Goal: Information Seeking & Learning: Check status

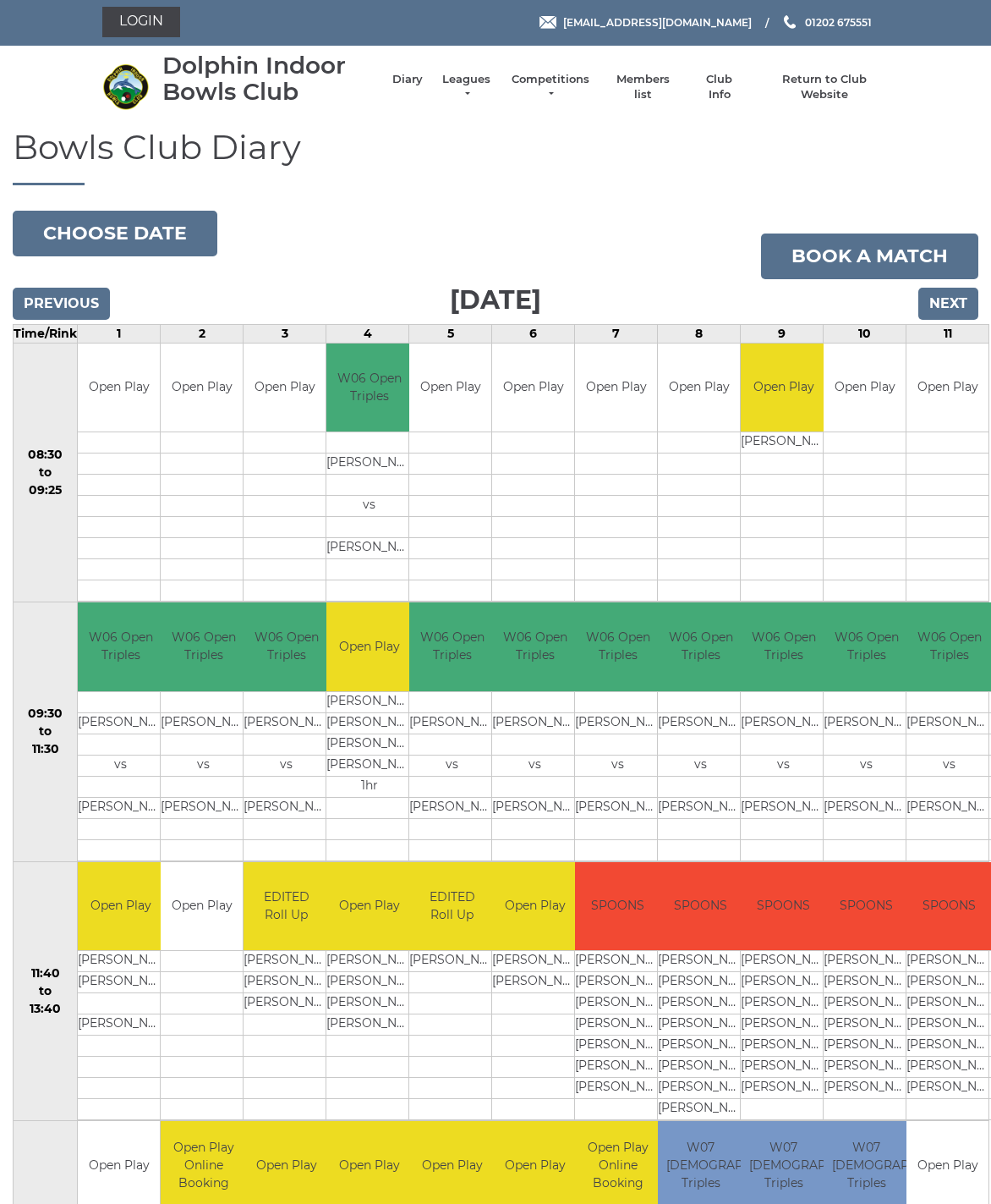
scroll to position [3, 0]
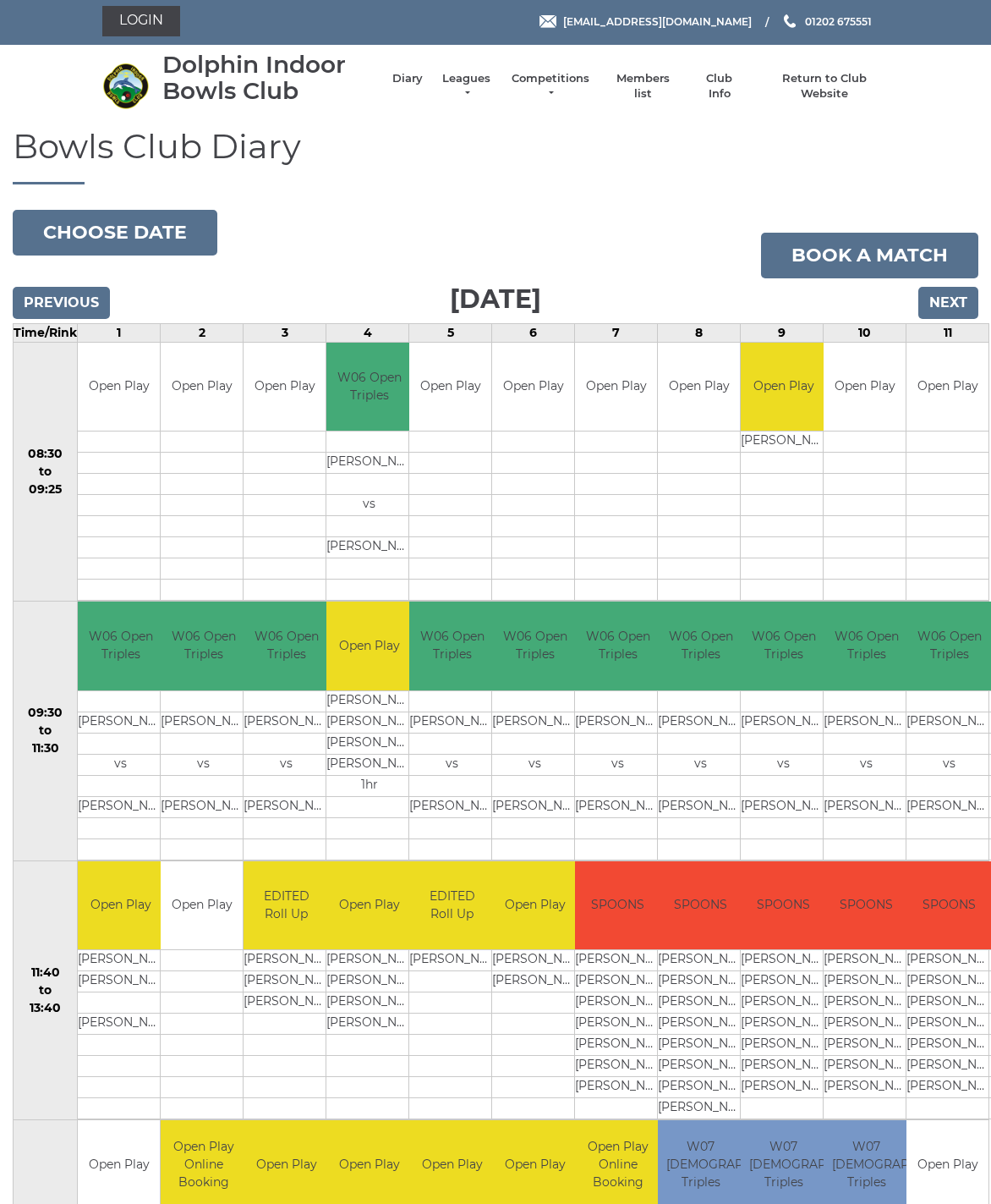
click at [63, 229] on button "Choose date" at bounding box center [114, 232] width 205 height 45
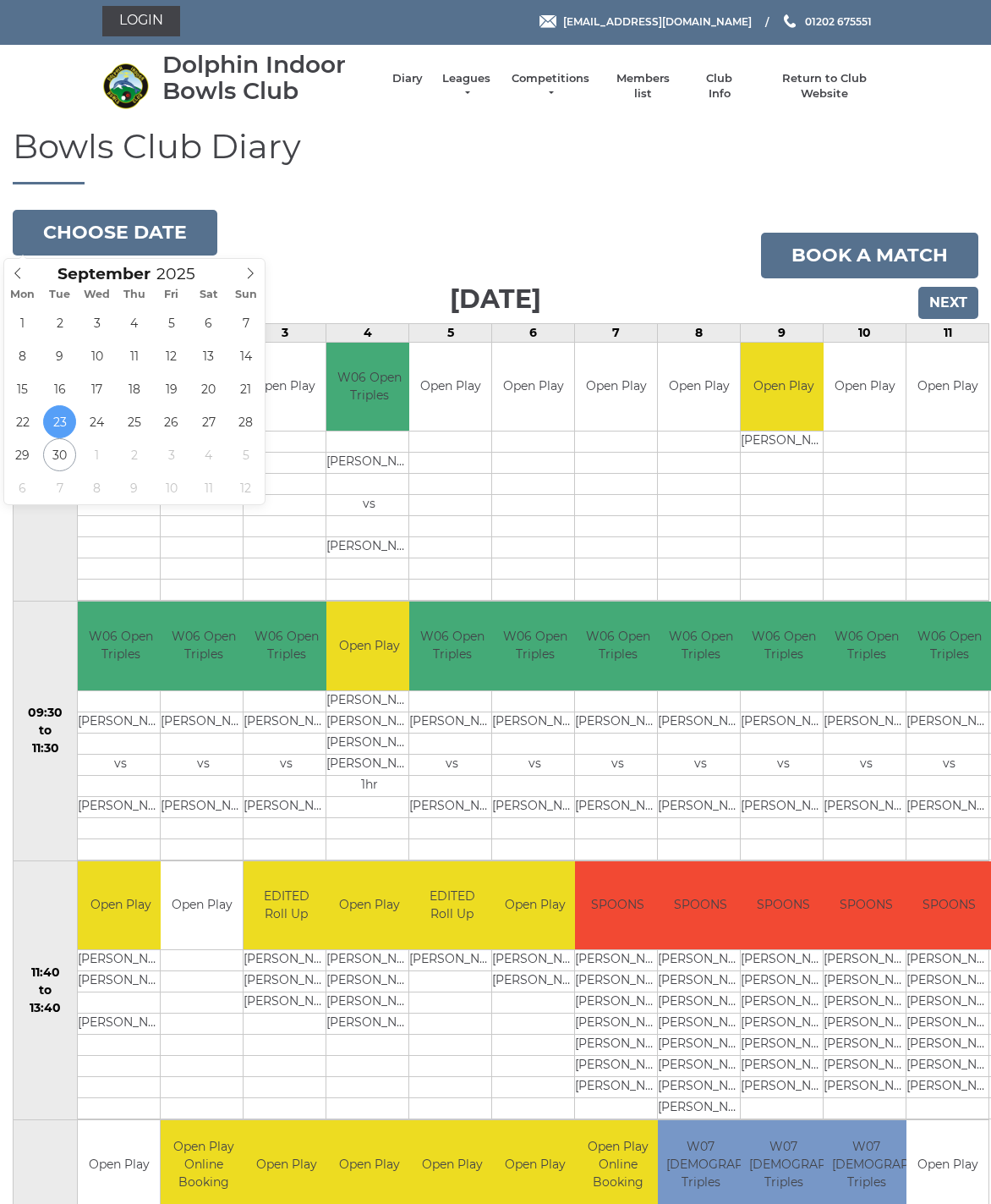
type input "2025-09-29"
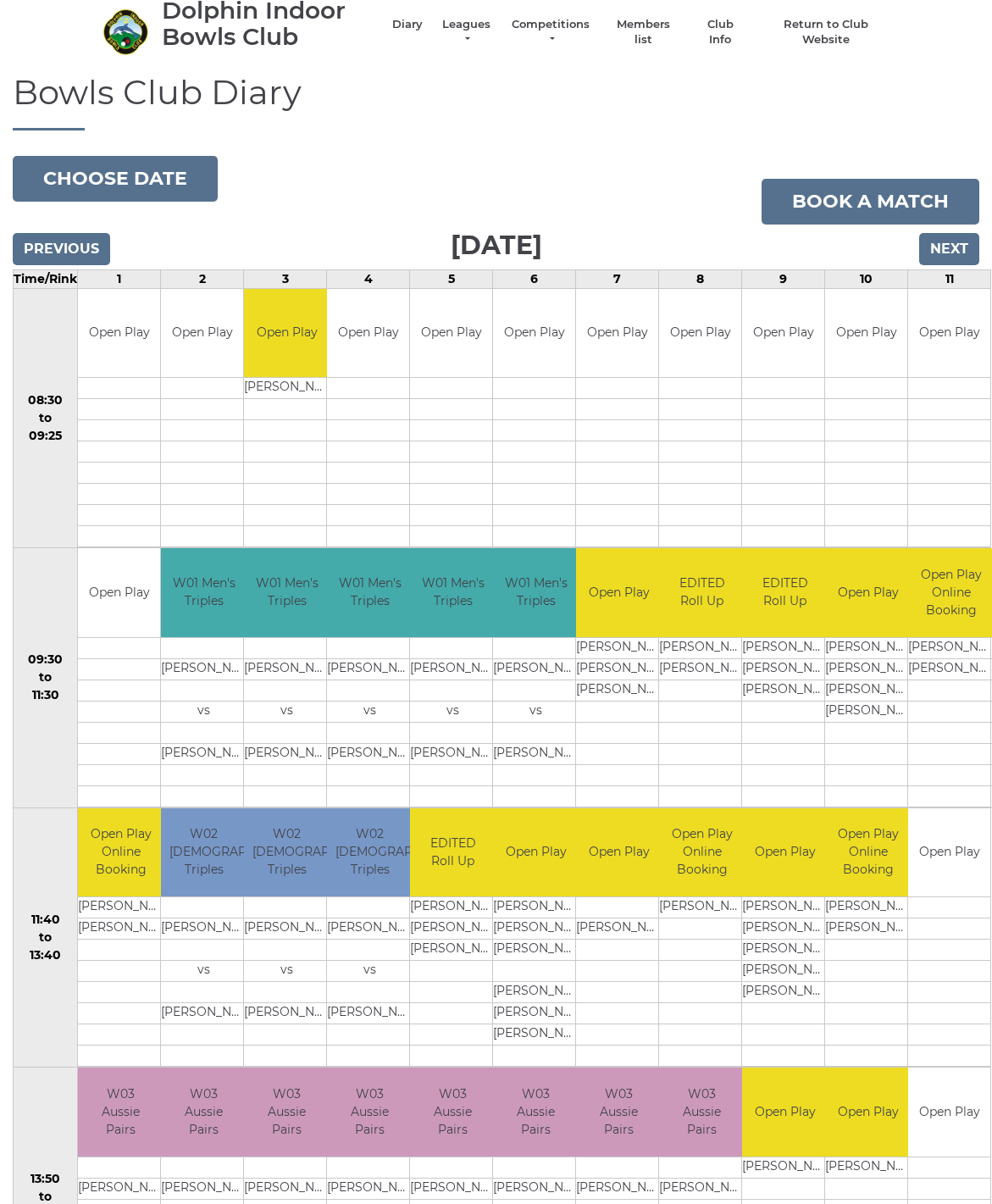
scroll to position [58, 0]
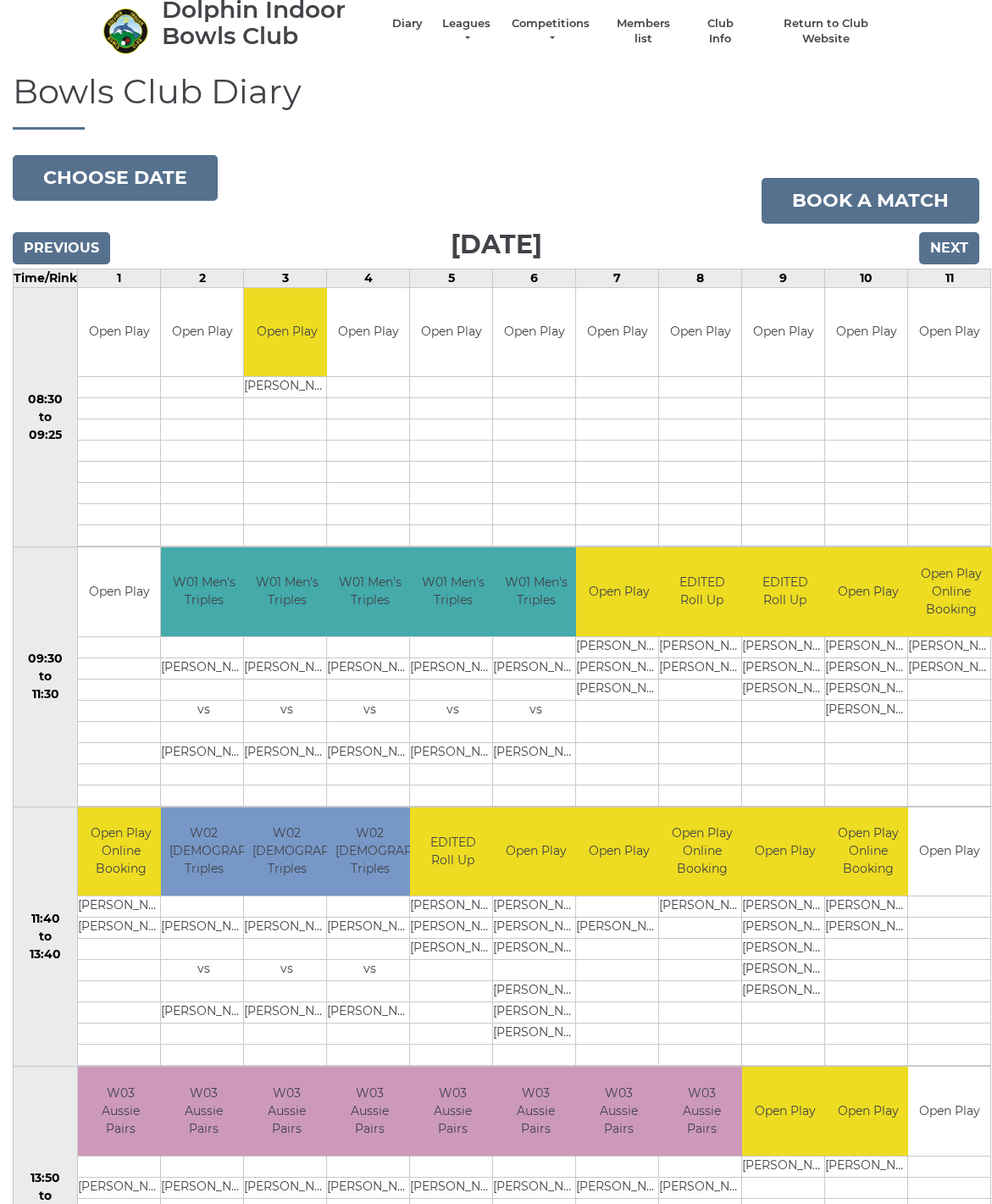
click at [957, 238] on input "Next" at bounding box center [950, 248] width 60 height 32
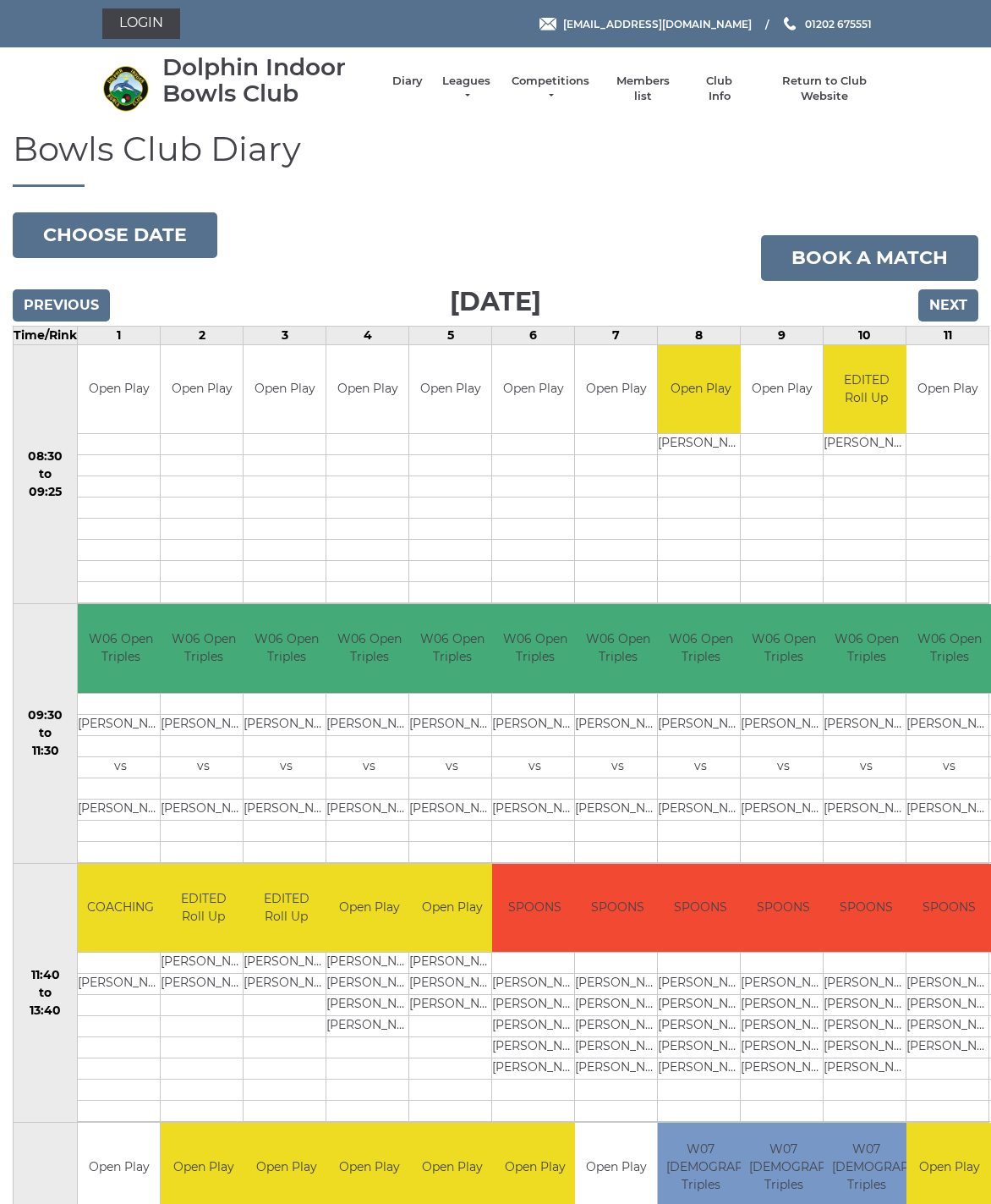
click at [458, 74] on link "Leagues" at bounding box center [466, 89] width 53 height 31
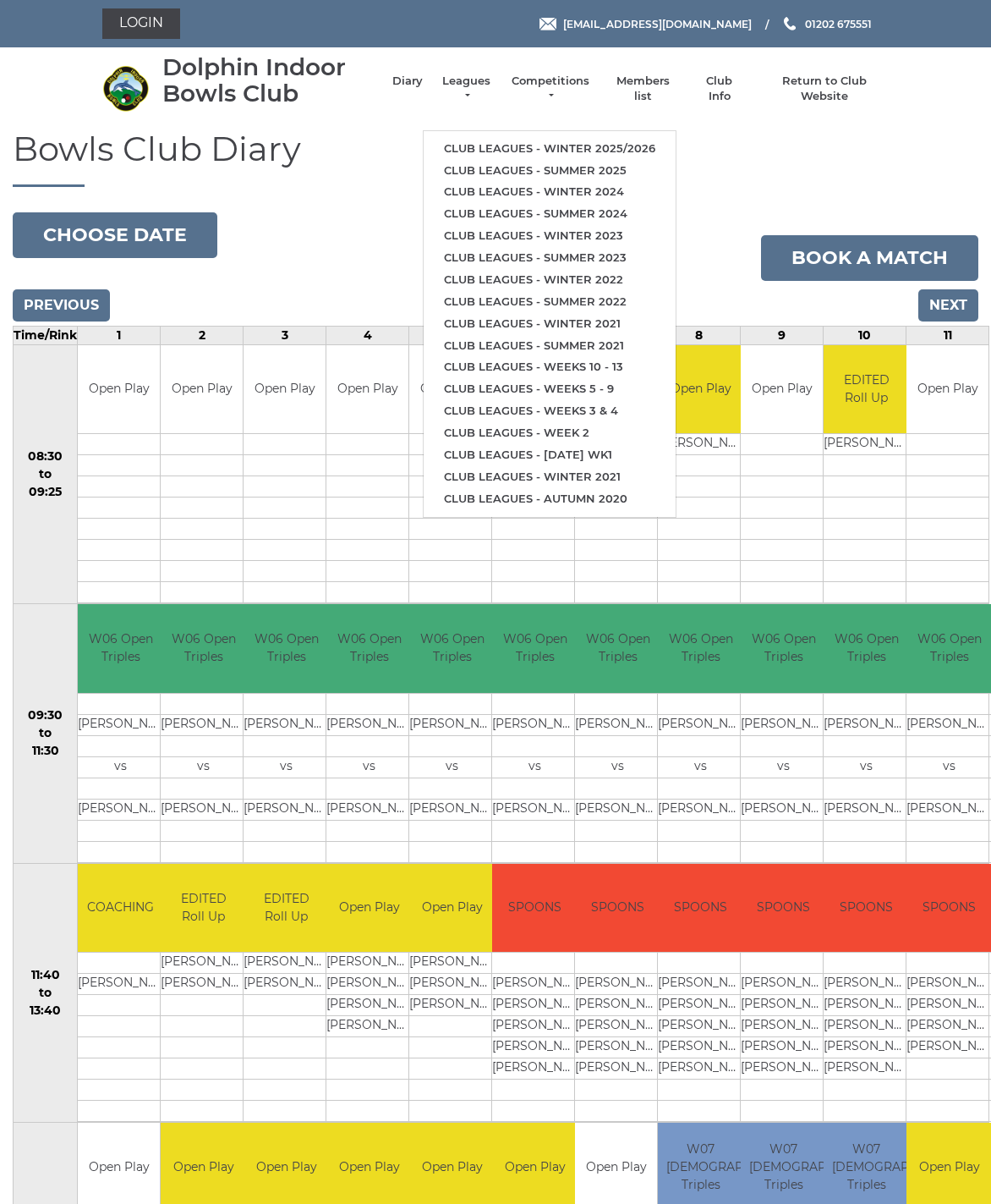
click at [620, 138] on link "Club leagues - Winter 2025/2026" at bounding box center [549, 148] width 252 height 22
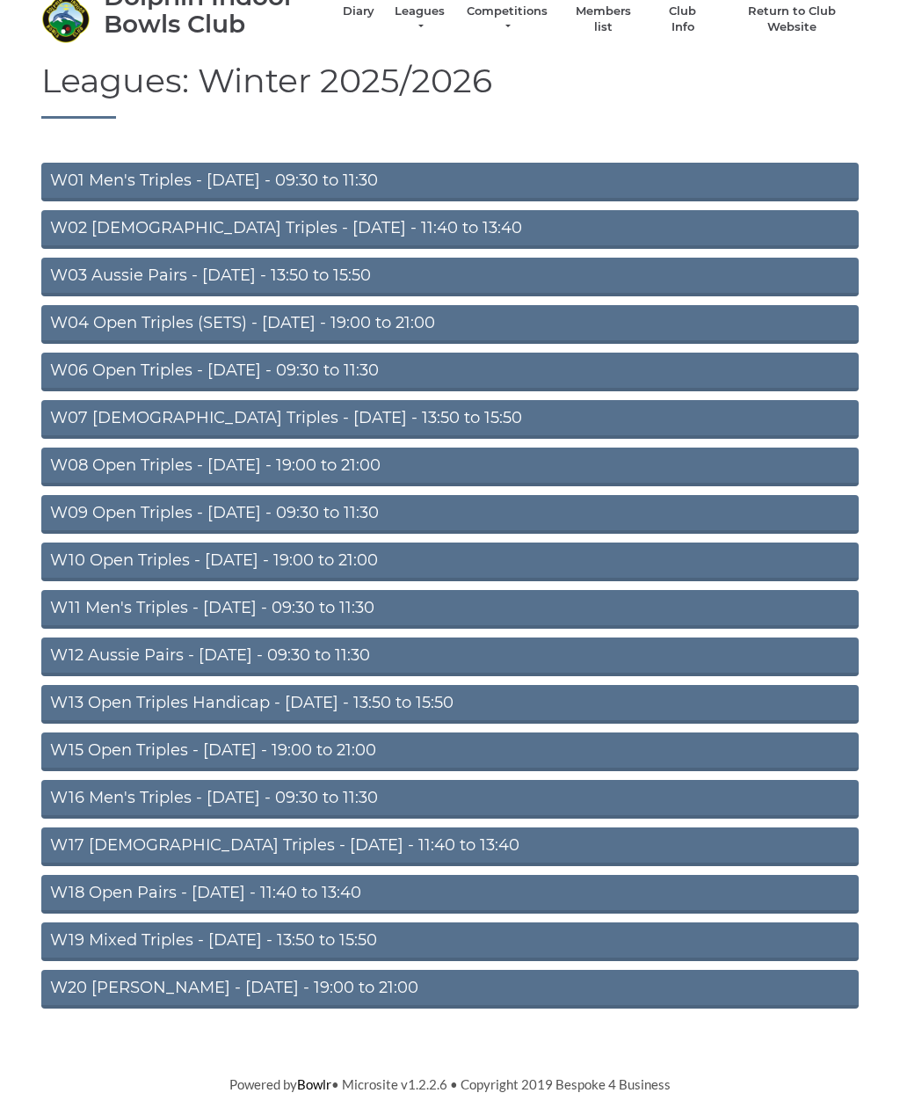
scroll to position [72, 0]
click at [401, 370] on link "W06 Open Triples - Tuesday - 09:30 to 11:30" at bounding box center [450, 372] width 818 height 39
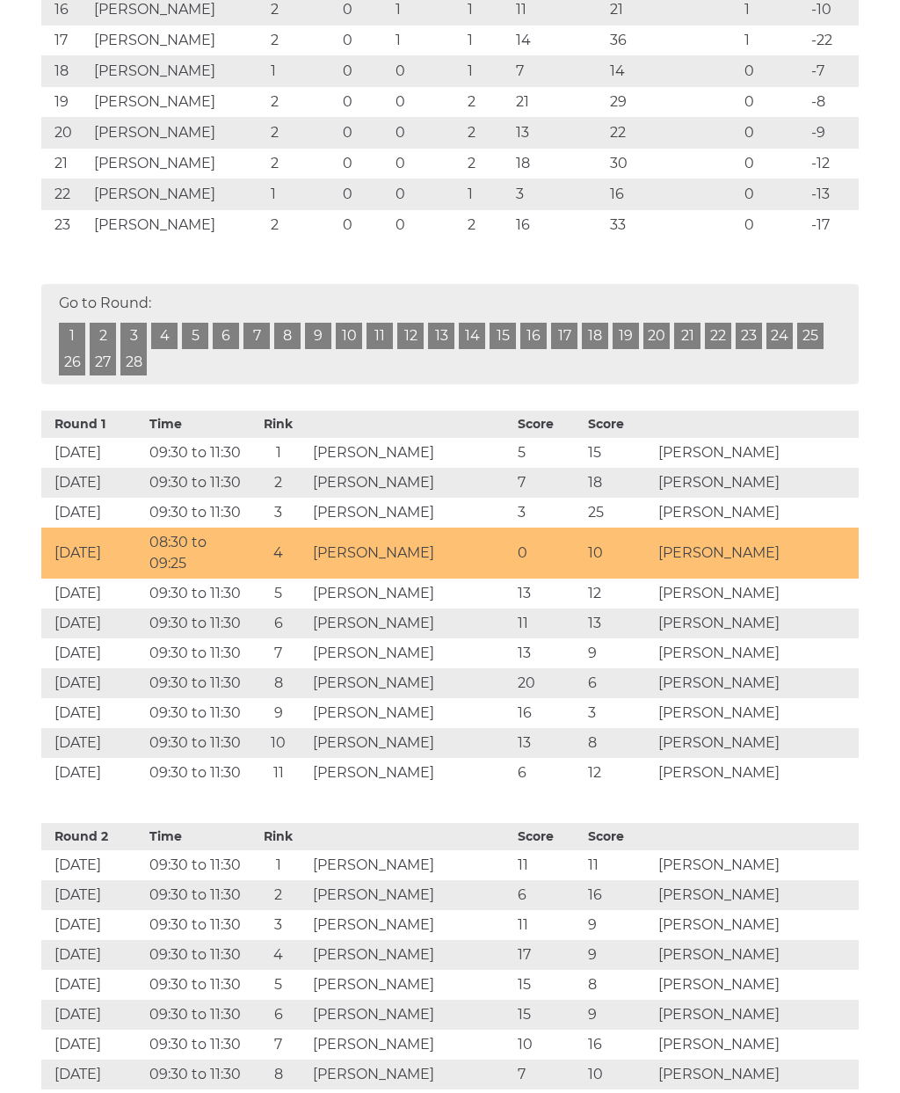
scroll to position [888, 0]
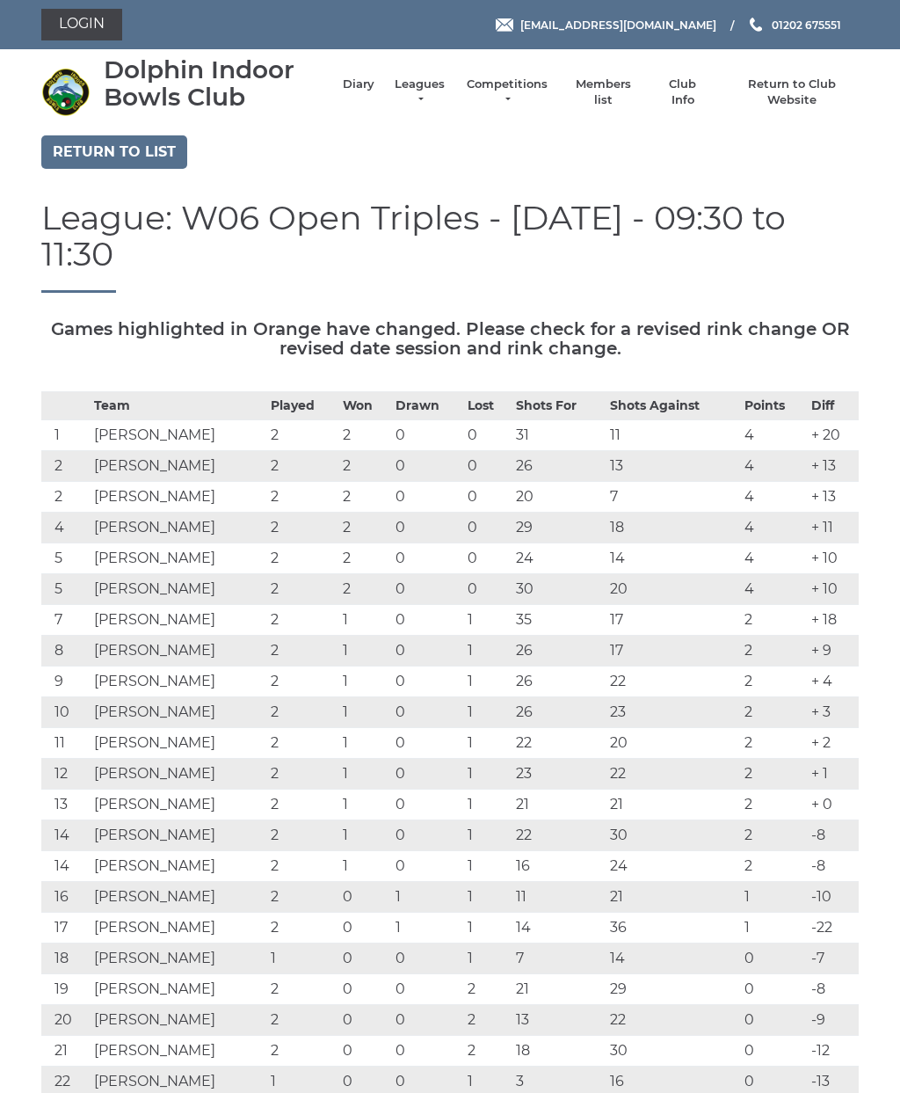
scroll to position [996, 0]
